Goal: Transaction & Acquisition: Download file/media

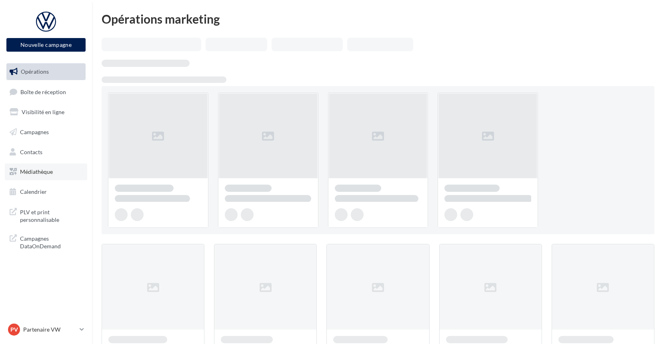
click at [48, 170] on span "Médiathèque" at bounding box center [36, 171] width 33 height 7
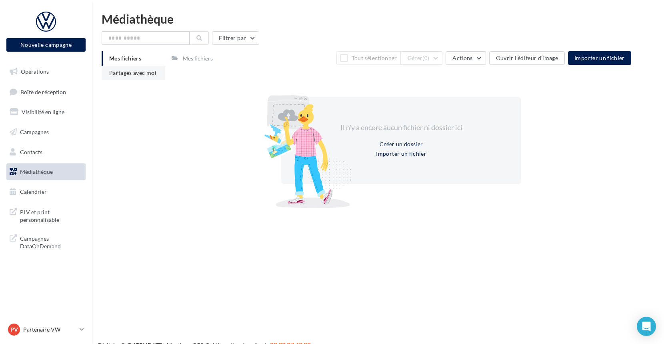
click at [130, 75] on span "Partagés avec moi" at bounding box center [132, 72] width 47 height 7
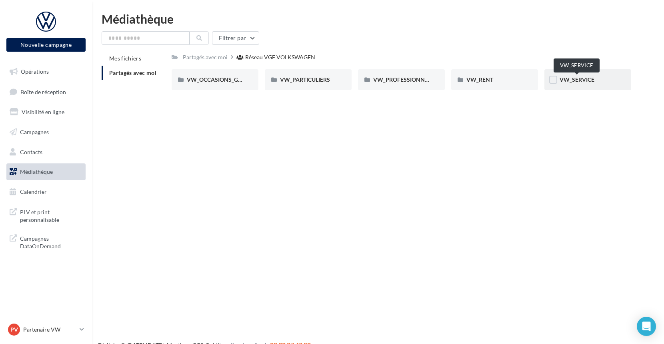
click at [568, 83] on div "VW_SERVICE" at bounding box center [588, 80] width 56 height 8
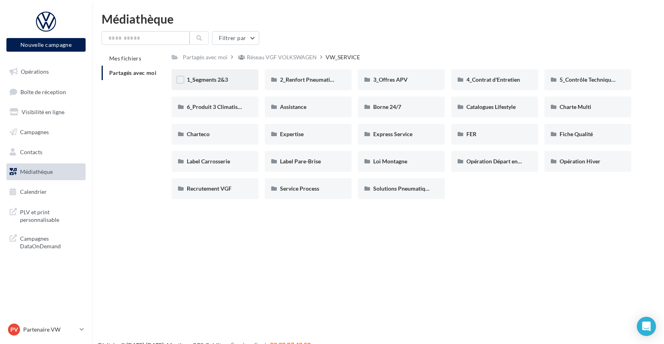
click at [222, 79] on span "1_Segments 2&3" at bounding box center [207, 79] width 41 height 7
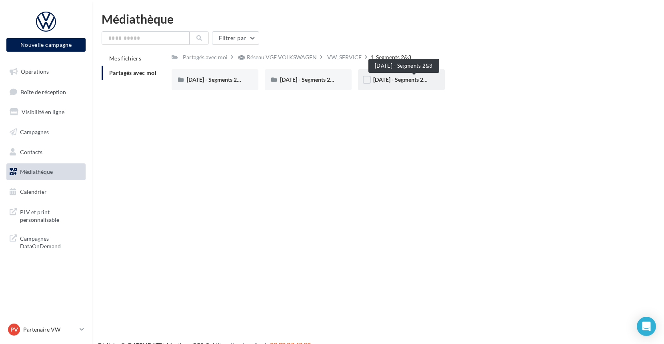
click at [400, 79] on span "[DATE] - Segments 2&3" at bounding box center [401, 79] width 57 height 7
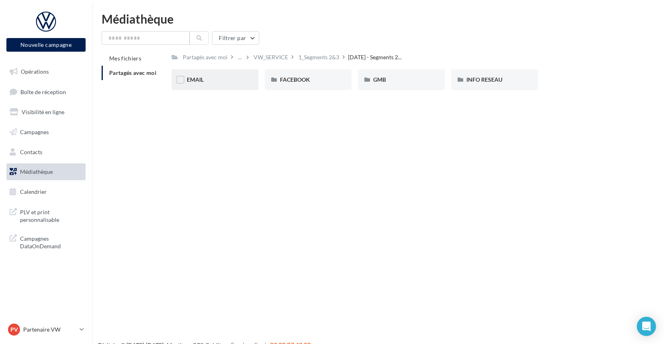
click at [216, 84] on div "EMAIL" at bounding box center [215, 80] width 56 height 8
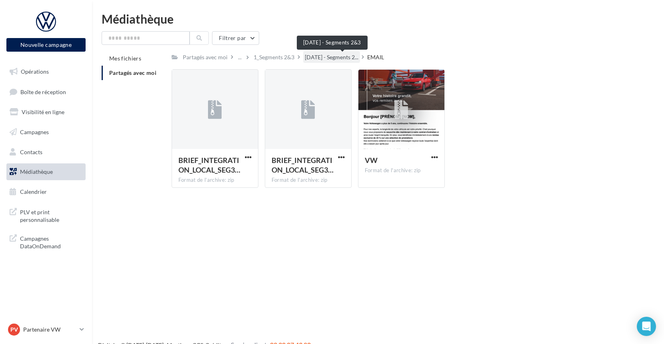
click at [341, 58] on span "Septembre 2025 - Segments 2..." at bounding box center [332, 57] width 54 height 8
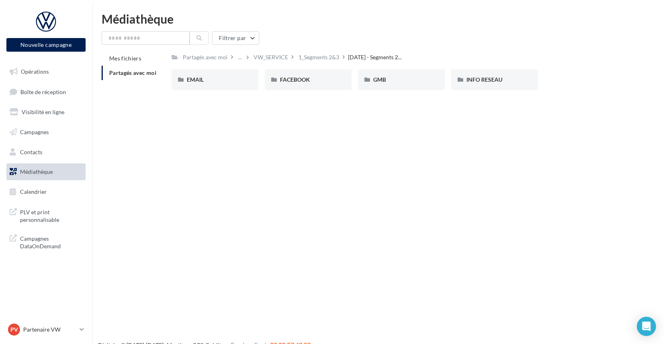
click at [361, 197] on div "Nouvelle campagne Nouvelle campagne Opérations Boîte de réception Visibilité en…" at bounding box center [332, 185] width 664 height 344
click at [200, 82] on span "EMAIL" at bounding box center [195, 79] width 17 height 7
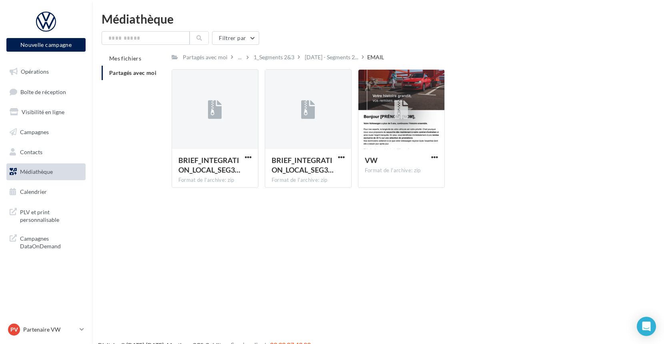
click at [465, 249] on div "Nouvelle campagne Nouvelle campagne Opérations Boîte de réception Visibilité en…" at bounding box center [332, 185] width 664 height 344
click at [346, 56] on span "Septembre 2025 - Segments 2..." at bounding box center [332, 57] width 54 height 8
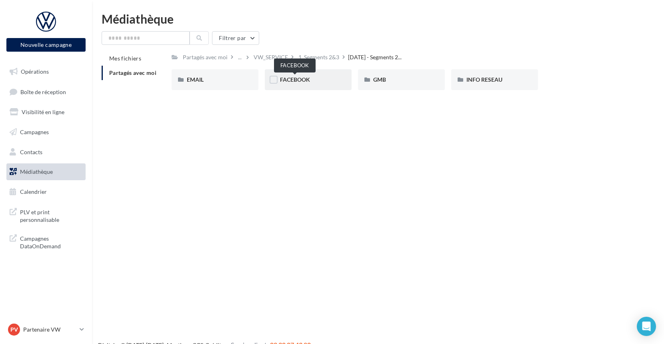
click at [308, 81] on span "FACEBOOK" at bounding box center [295, 79] width 30 height 7
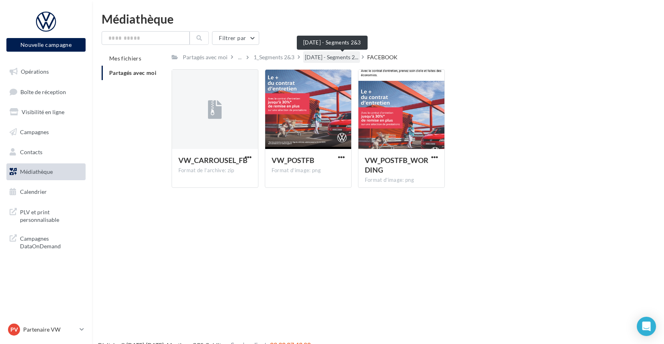
click at [338, 57] on span "Septembre 2025 - Segments 2..." at bounding box center [332, 57] width 54 height 8
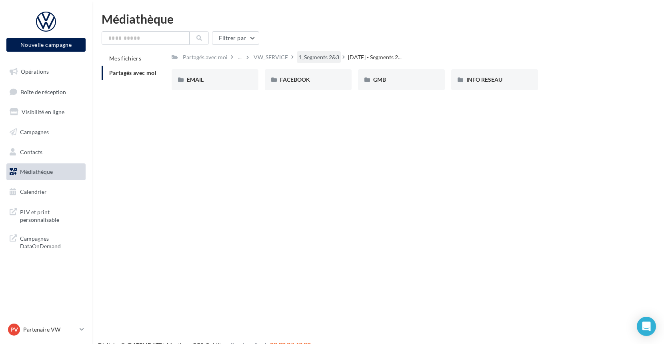
click at [312, 55] on div "1_Segments 2&3" at bounding box center [318, 57] width 41 height 8
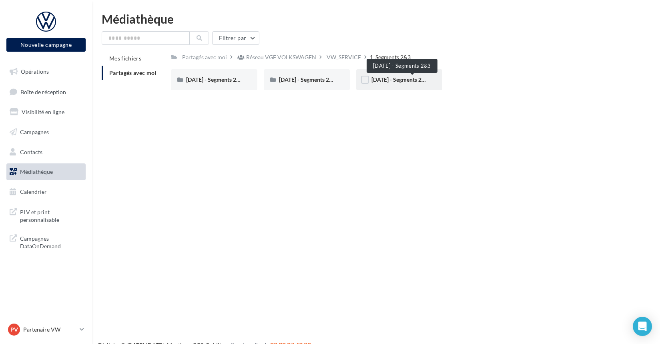
click at [393, 81] on span "Septembre 2025 - Segments 2&3" at bounding box center [399, 79] width 57 height 7
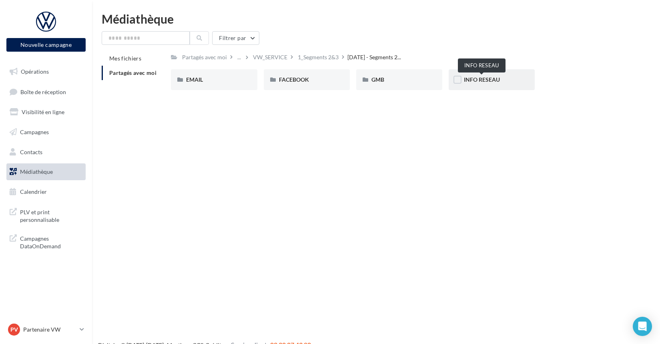
click at [487, 77] on span "INFO RESEAU" at bounding box center [482, 79] width 36 height 7
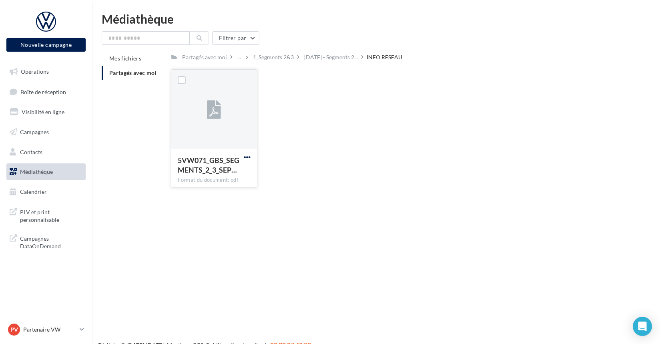
click at [246, 158] on span "button" at bounding box center [247, 157] width 7 height 7
click at [210, 173] on button "Télécharger" at bounding box center [212, 172] width 80 height 21
